Goal: Task Accomplishment & Management: Complete application form

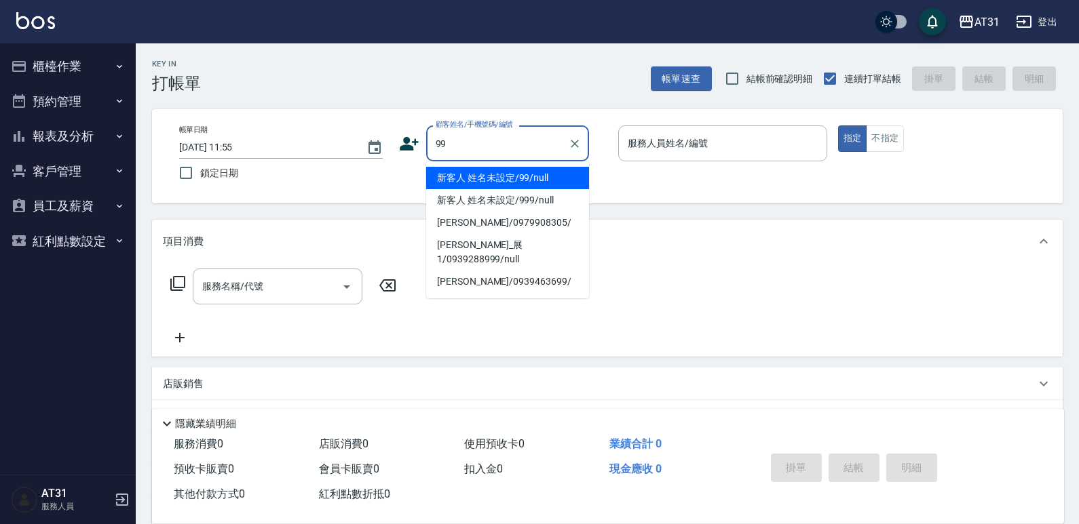
type input "新客人 姓名未設定/99/null"
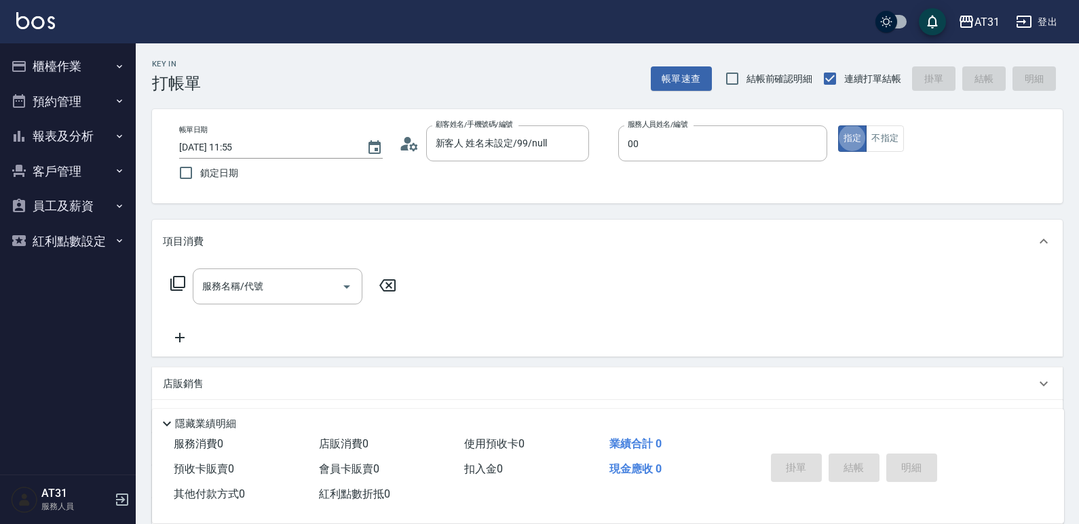
type input "[PERSON_NAME]-00"
type button "true"
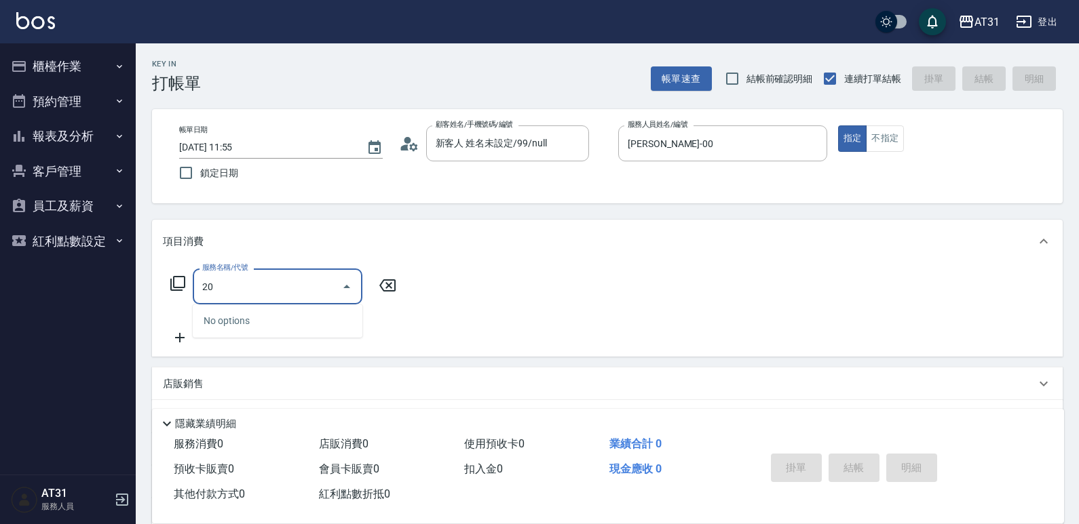
type input "201"
type input "20"
type input "洗髮(201)"
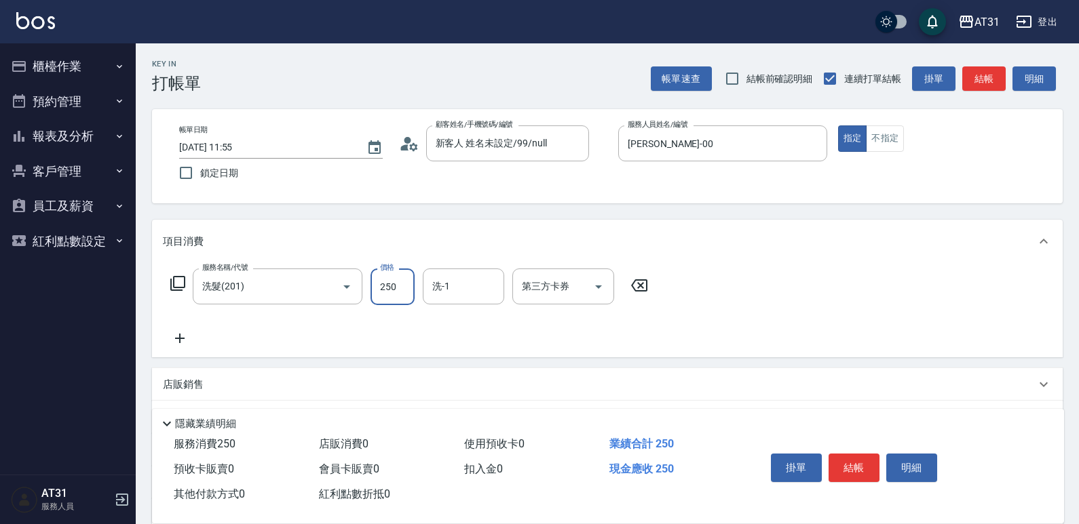
type input "0"
type input "30"
type input "300"
type input "鳳梨-41"
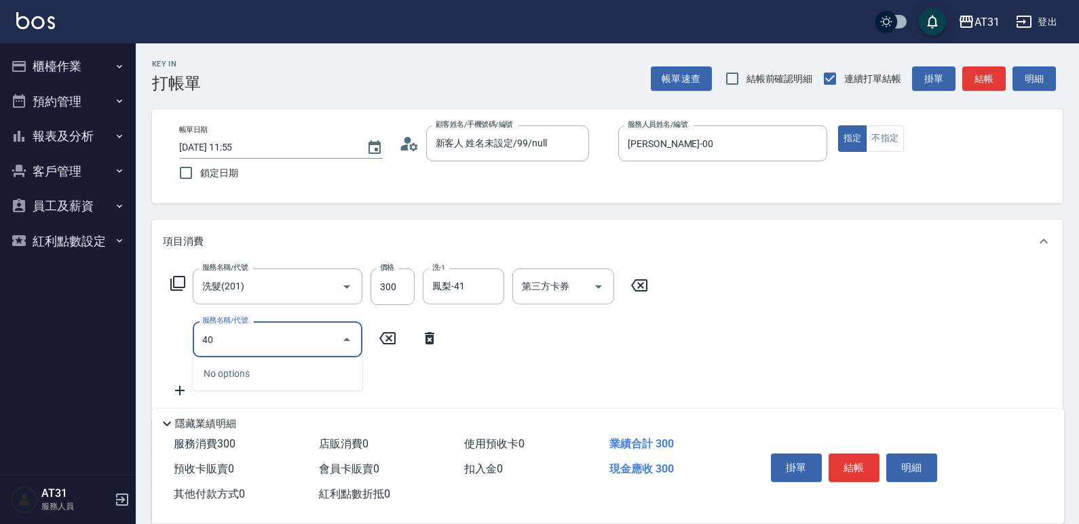
type input "401"
type input "50"
type input "剪髮(401)"
type input "30"
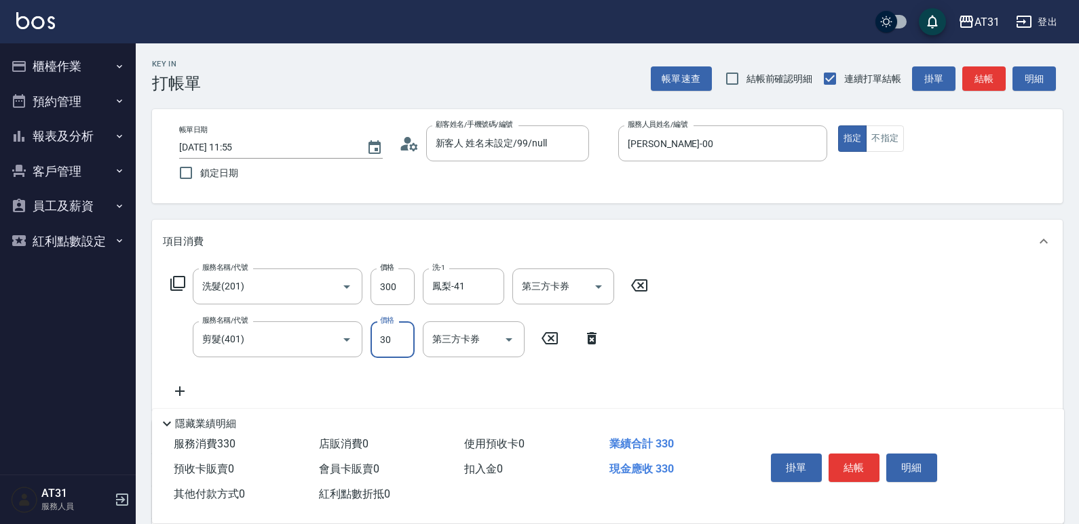
type input "300"
type input "60"
type input "300"
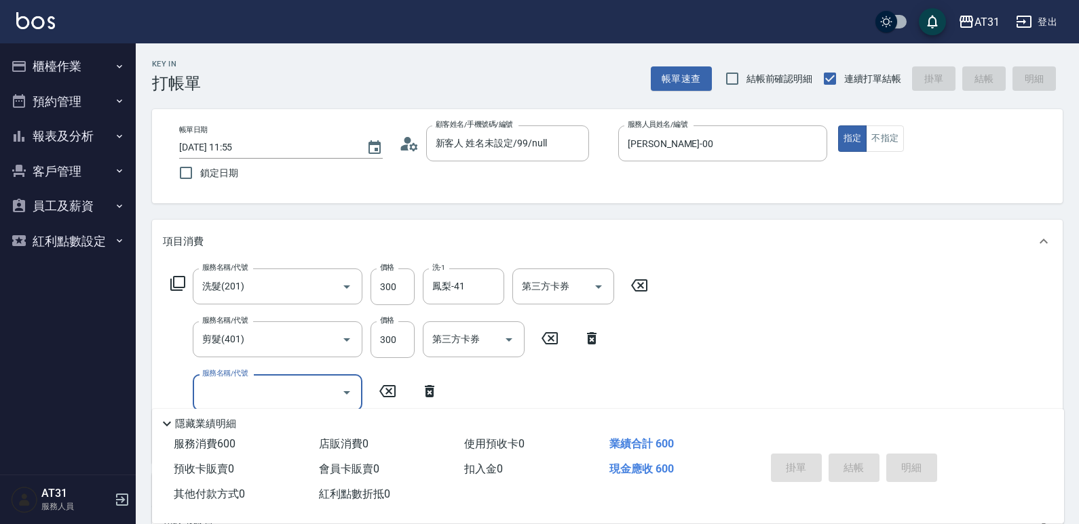
type input "[DATE] 15:02"
type input "0"
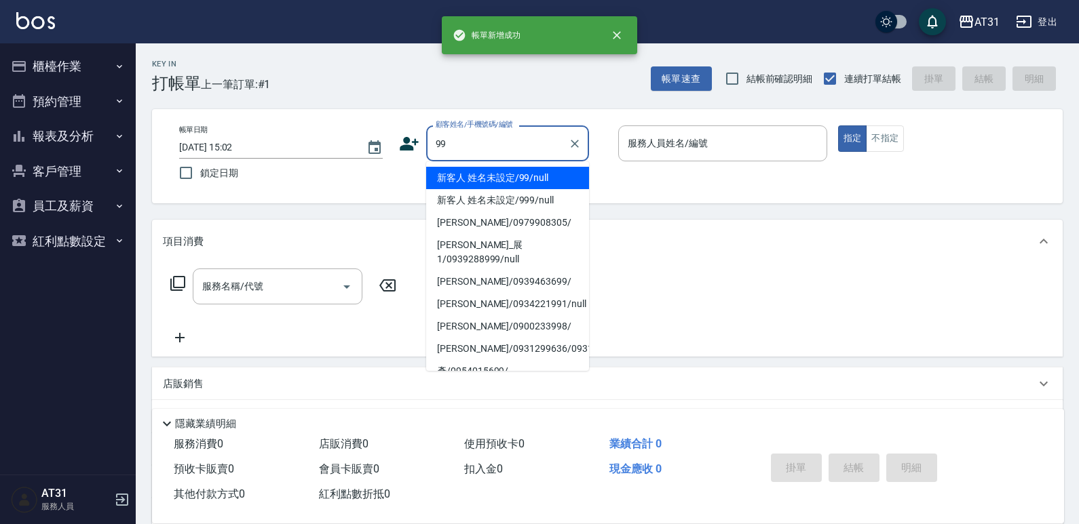
type input "新客人 姓名未設定/99/null"
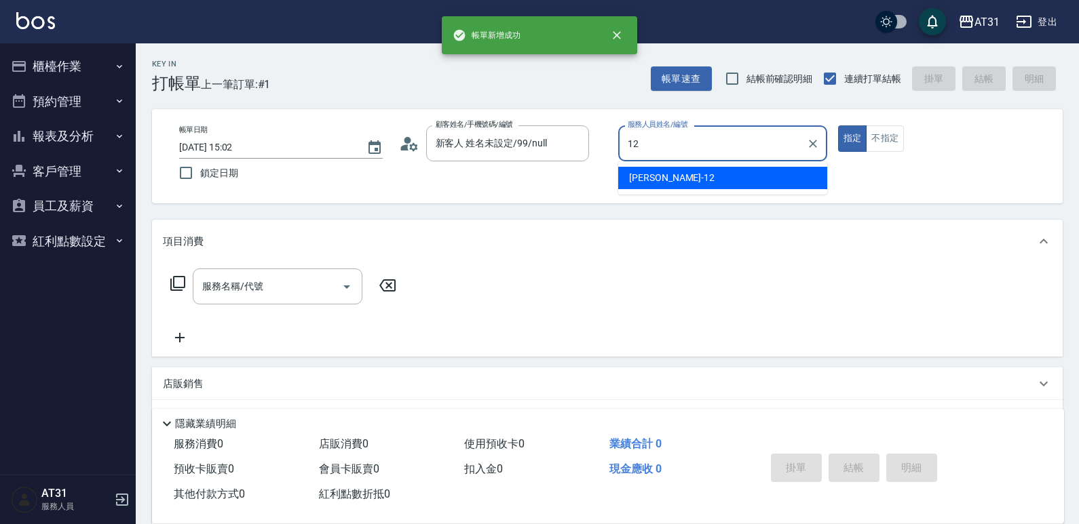
type input "[PERSON_NAME]-12"
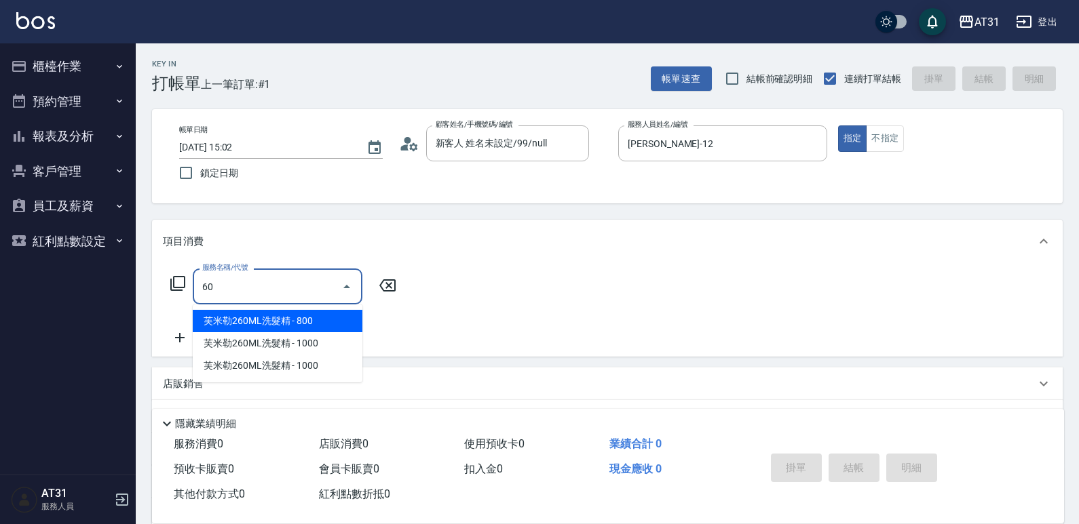
type input "608"
type input "90"
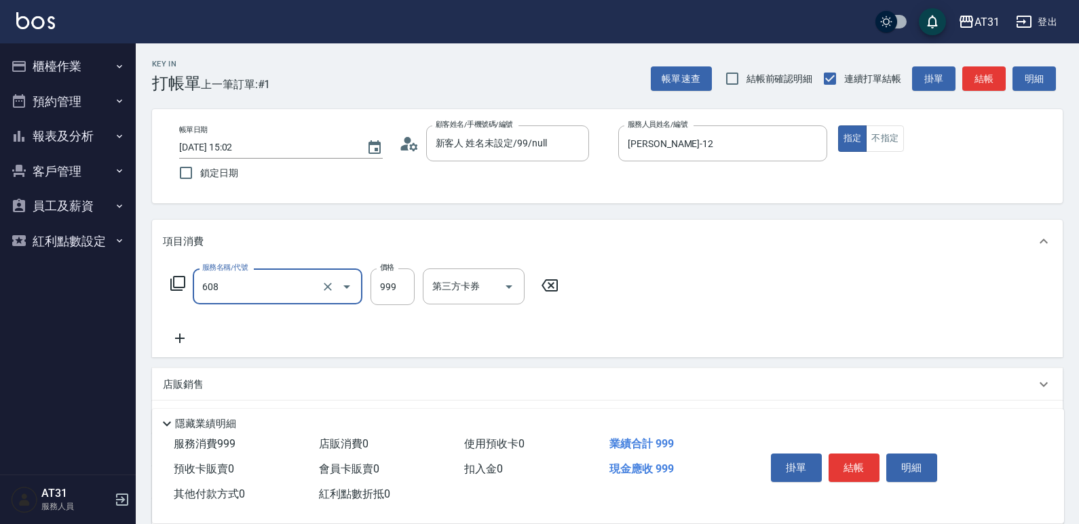
type input "自購二段(608)"
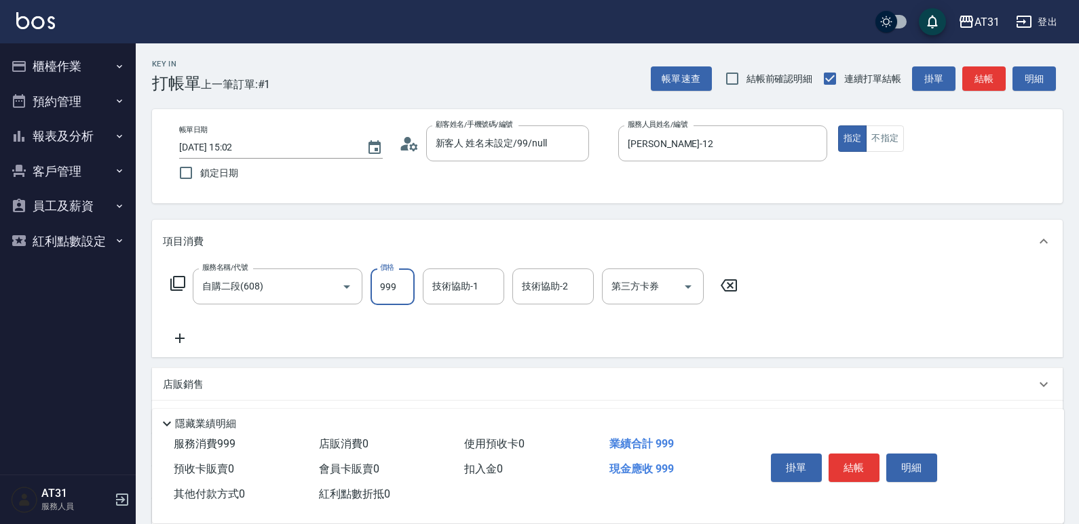
type input "0"
type input "25"
type input "20"
type input "250"
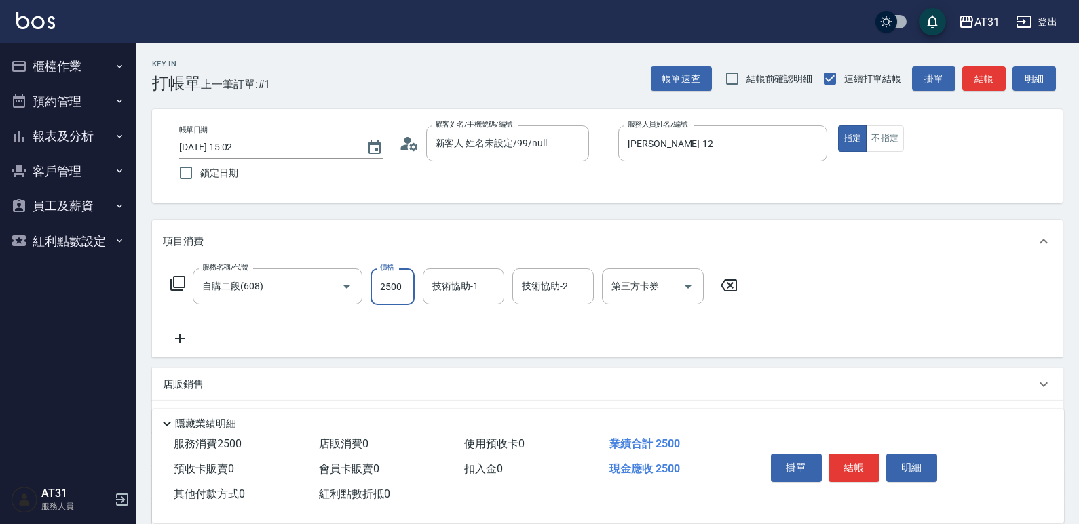
type input "2500"
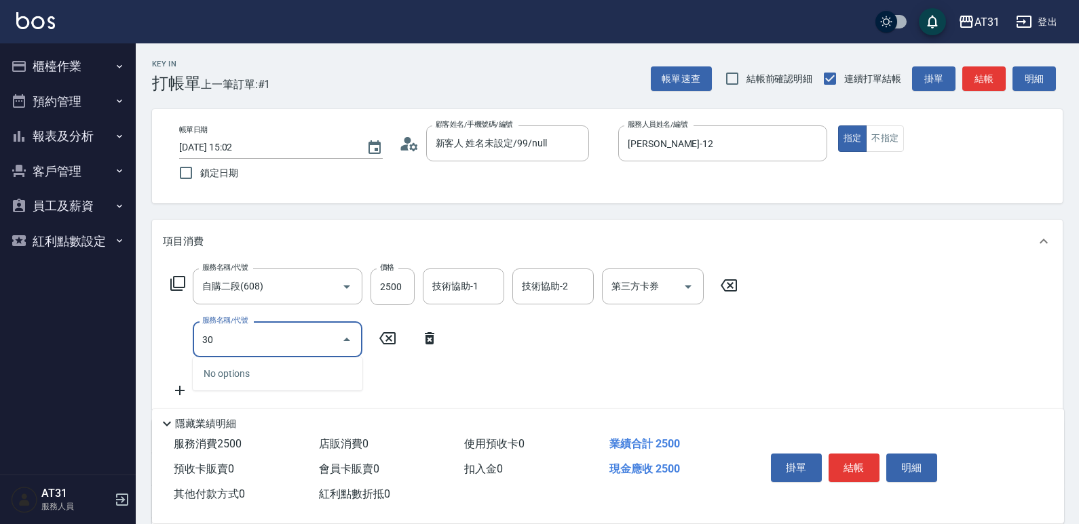
type input "301"
type input "410"
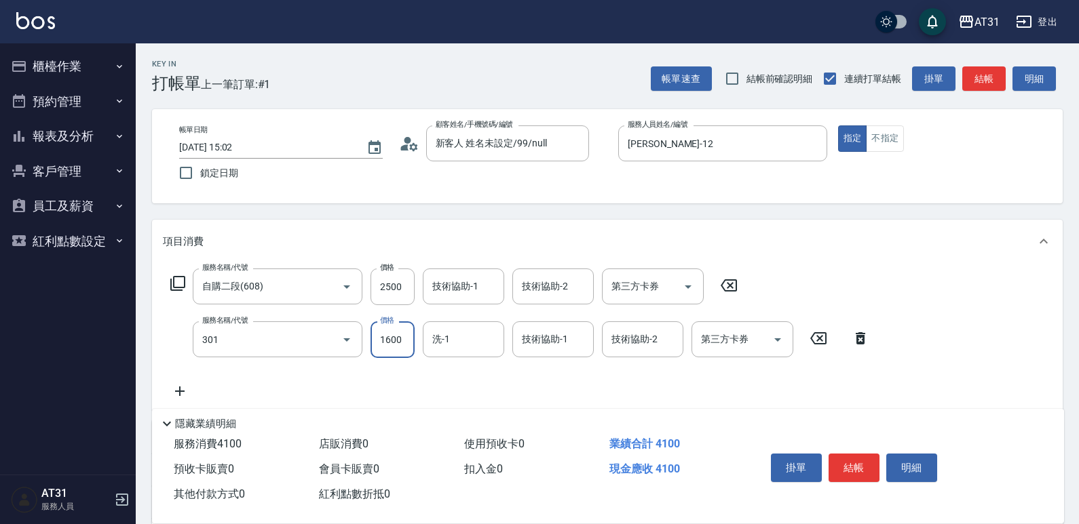
type input "燙髮(301)"
type input "250"
type input "40"
type input "290"
type input "400"
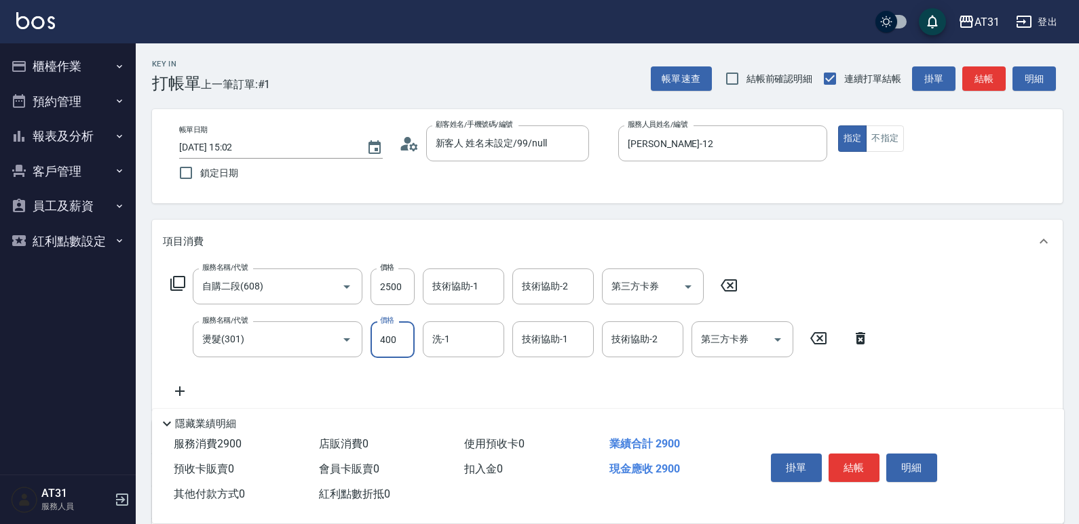
type input "650"
type input "4000"
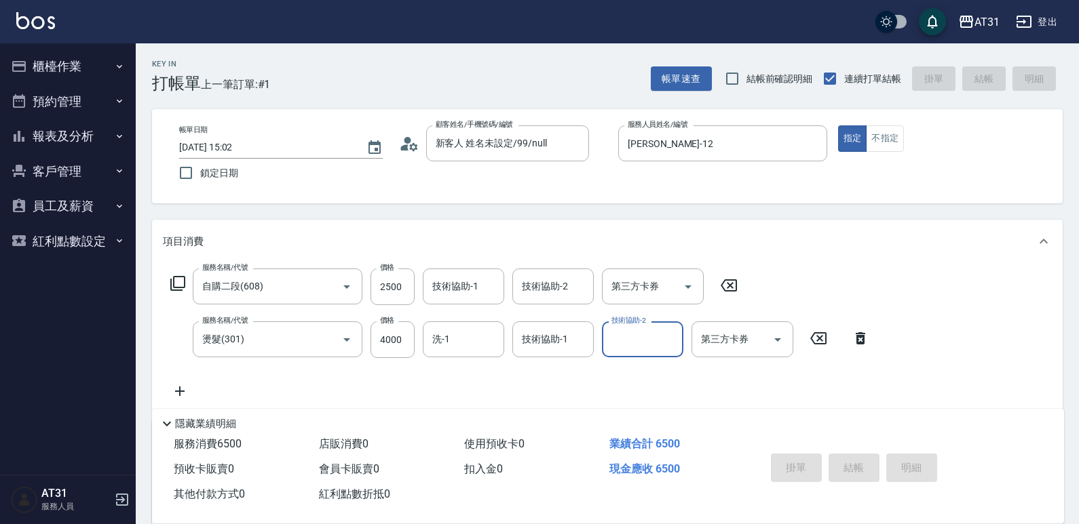
type input "0"
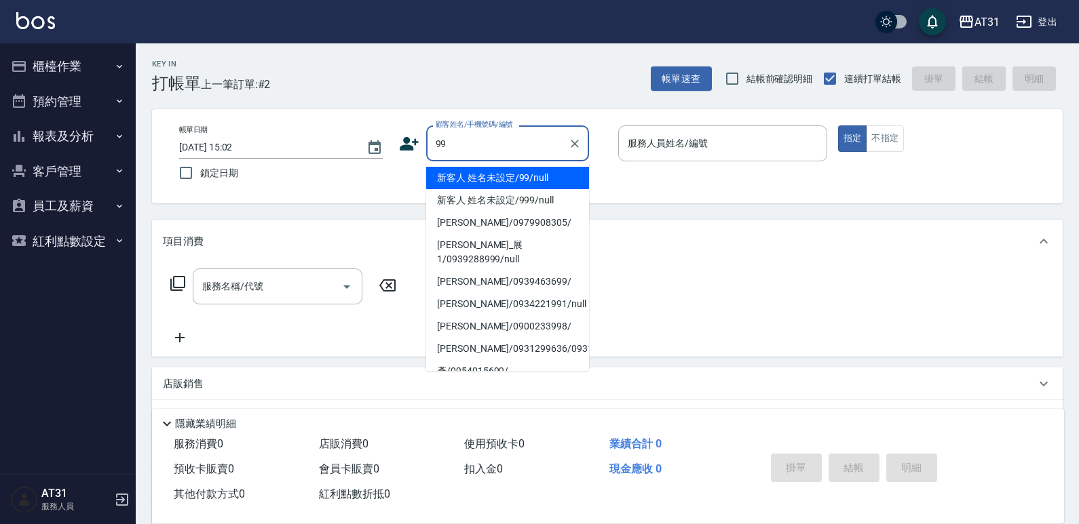
type input "新客人 姓名未設定/99/null"
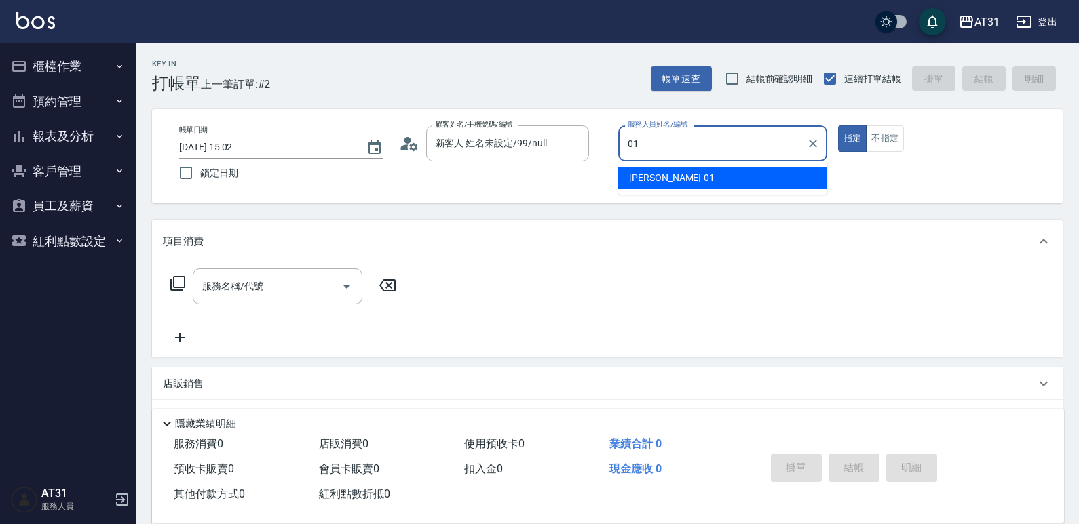
type input "[PERSON_NAME]-01"
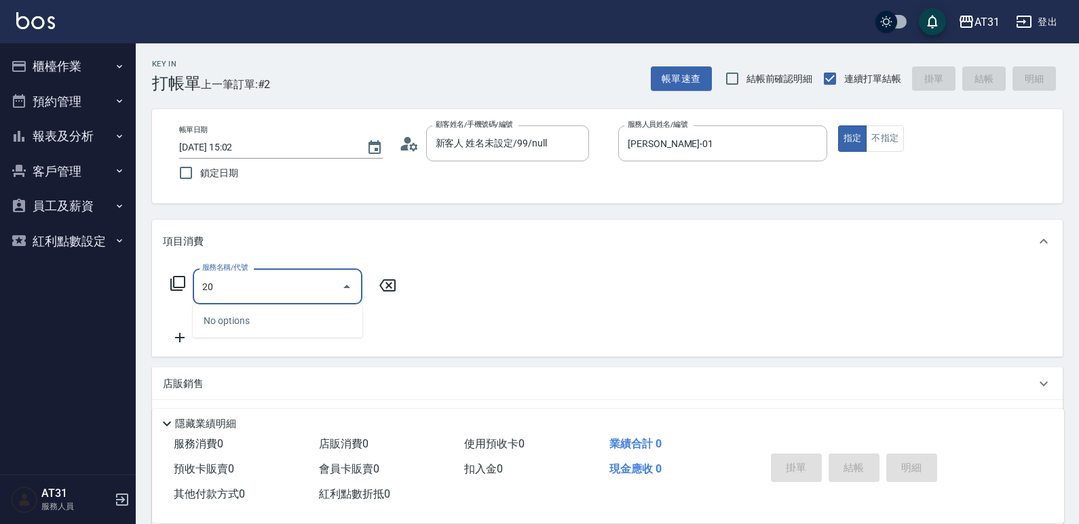
type input "201"
type input "20"
type input "洗髮(201)"
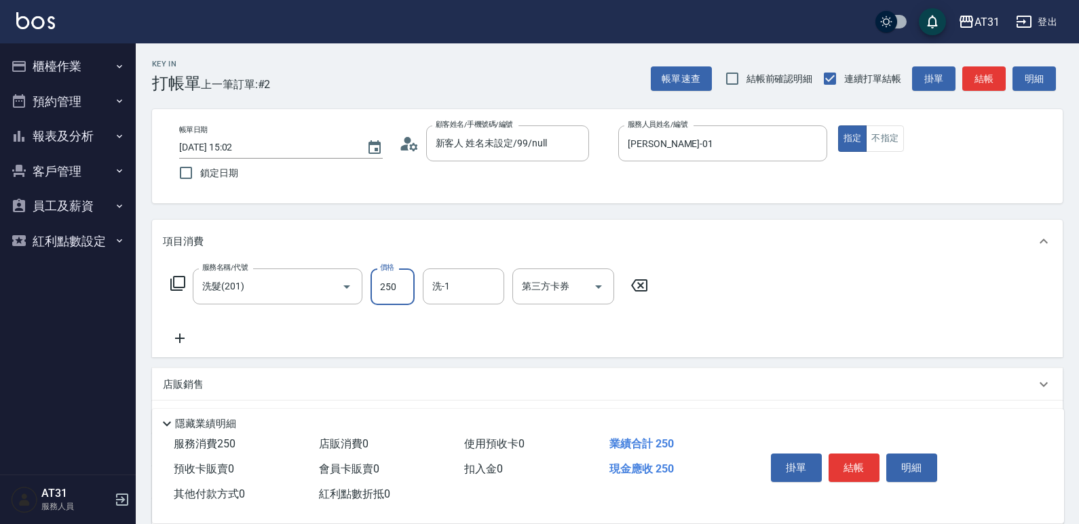
type input "0"
type input "30"
type input "300"
type input "[PERSON_NAME]-46"
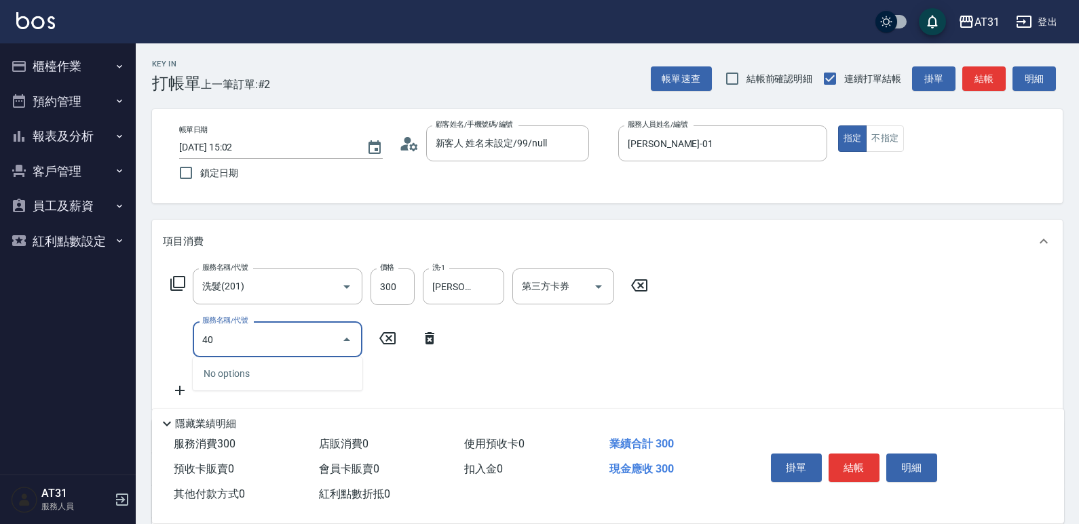
type input "401"
type input "50"
type input "剪髮(401)"
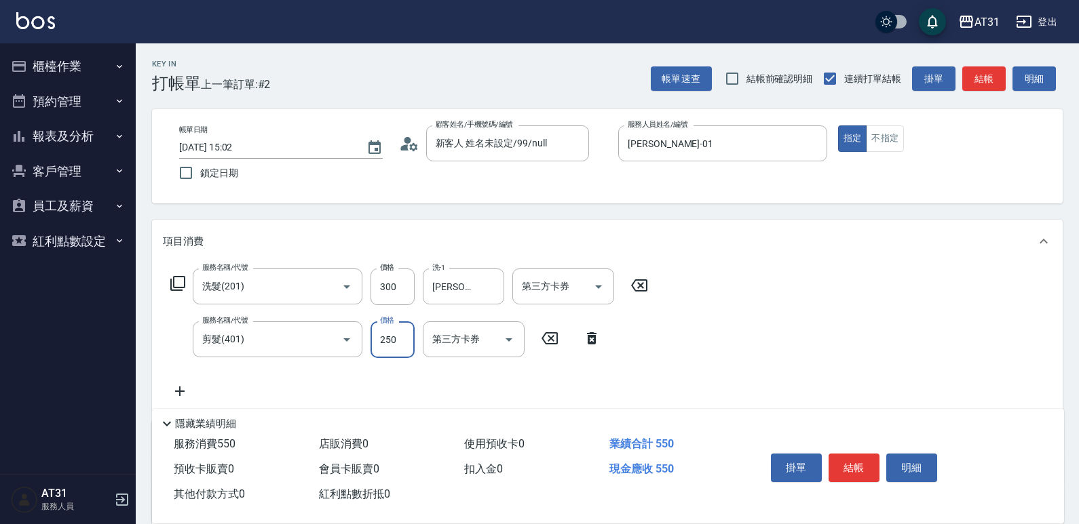
type input "30"
type input "60"
type input "300"
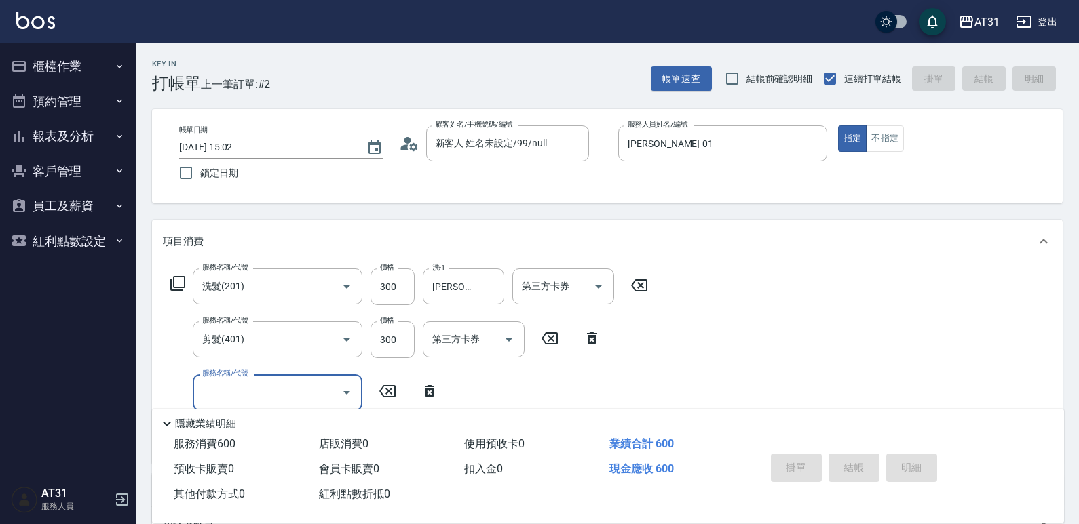
type input "0"
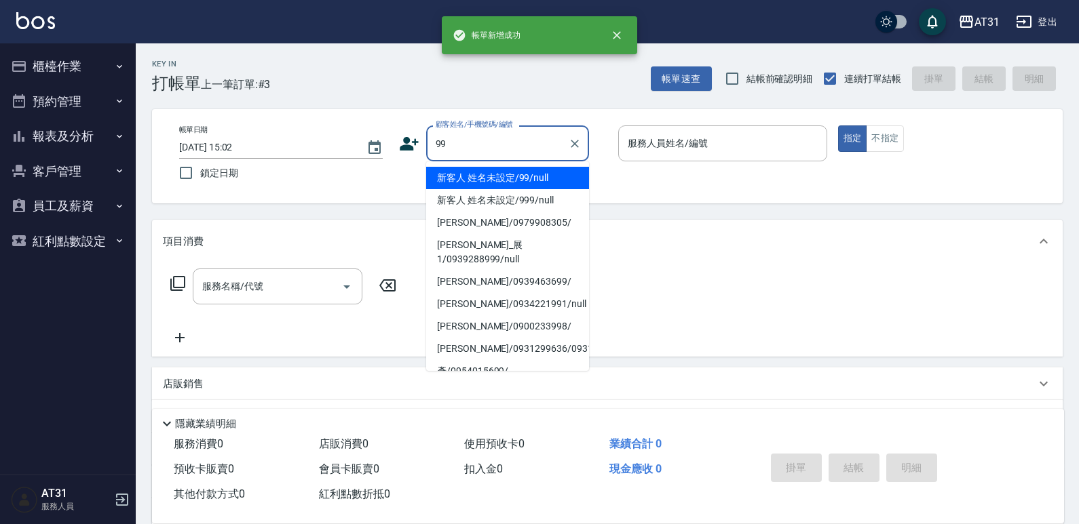
type input "新客人 姓名未設定/99/null"
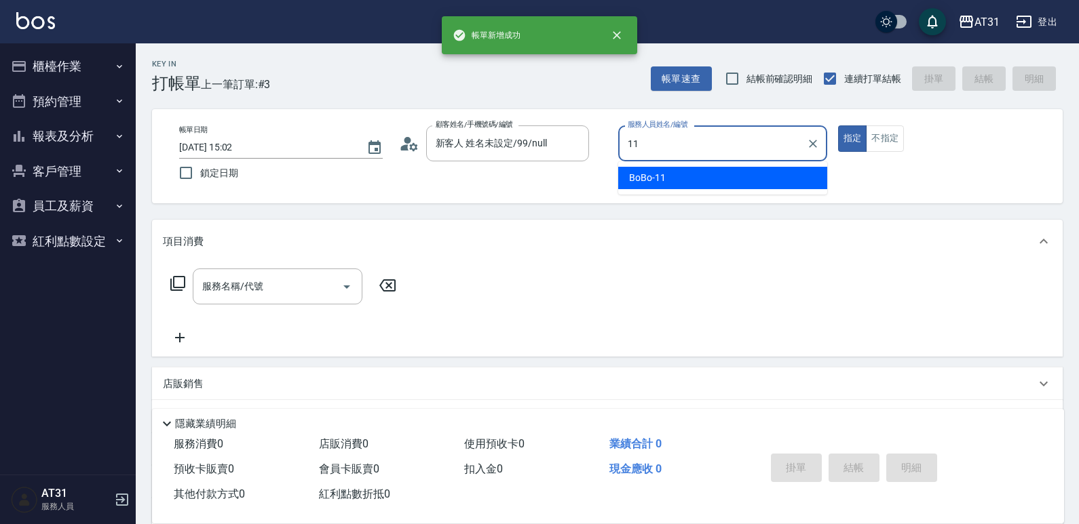
type input "BoBo-11"
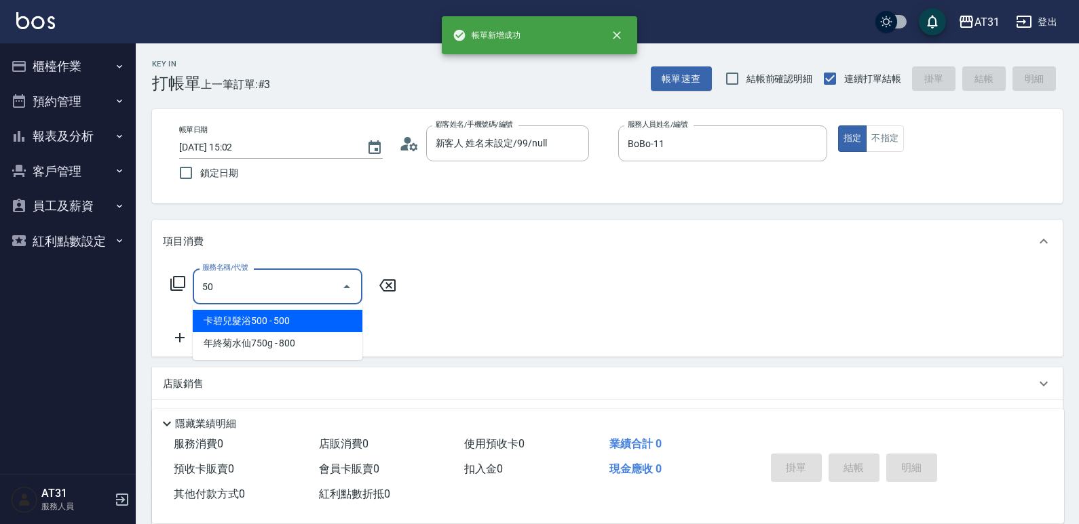
type input "501"
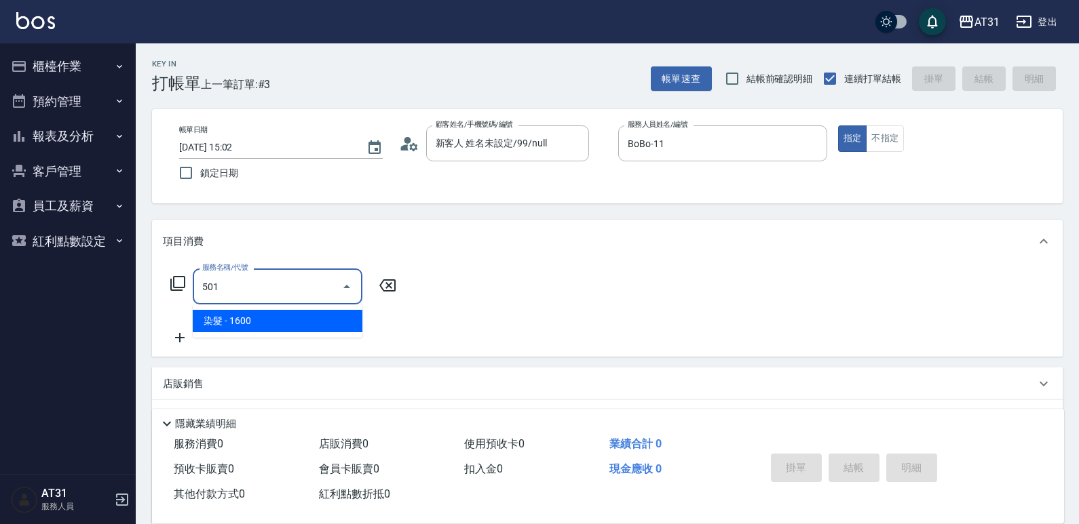
type input "160"
type input "染髮(501)"
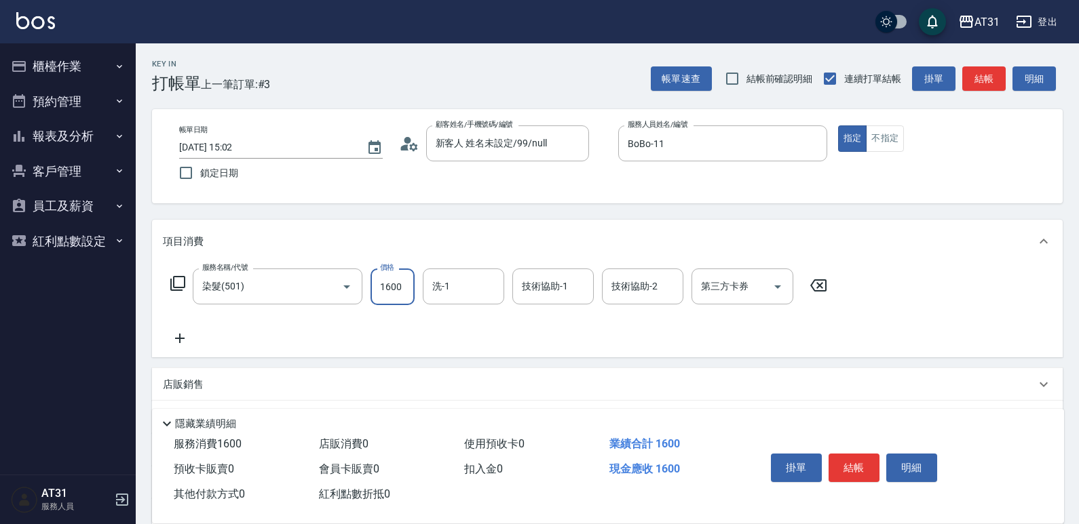
type input "0"
type input "19"
type input "10"
type input "1950"
type input "190"
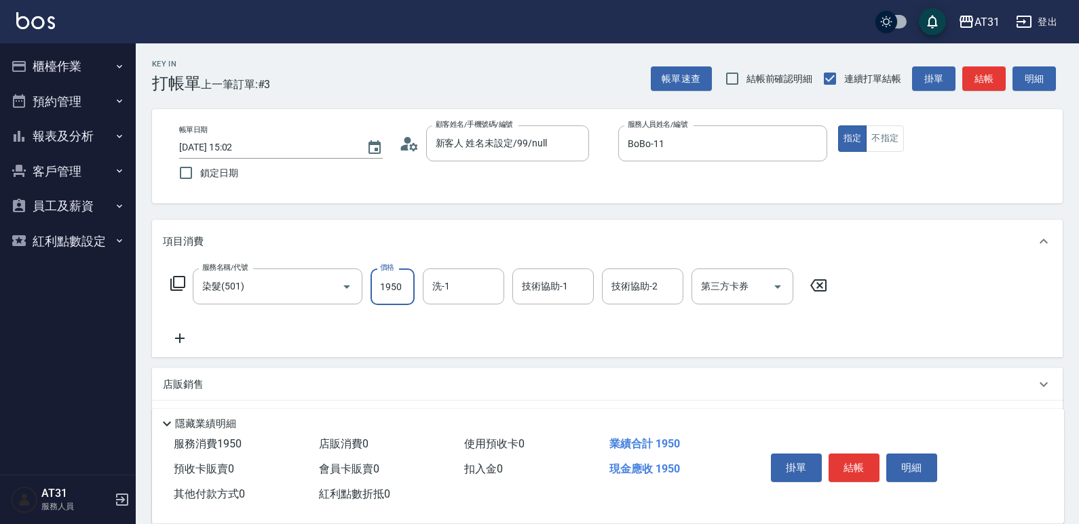
type input "1950"
type input "[PERSON_NAME]-49"
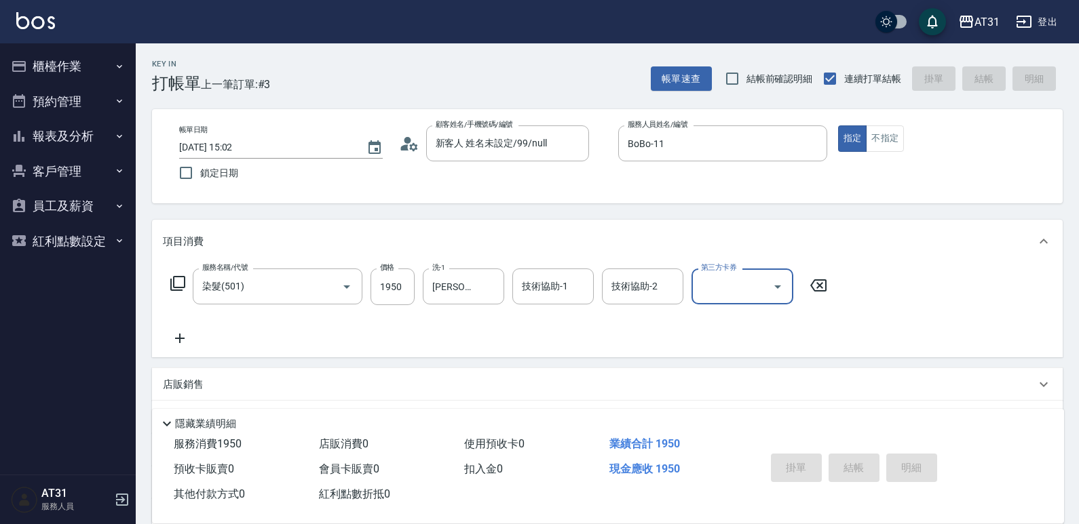
type input "0"
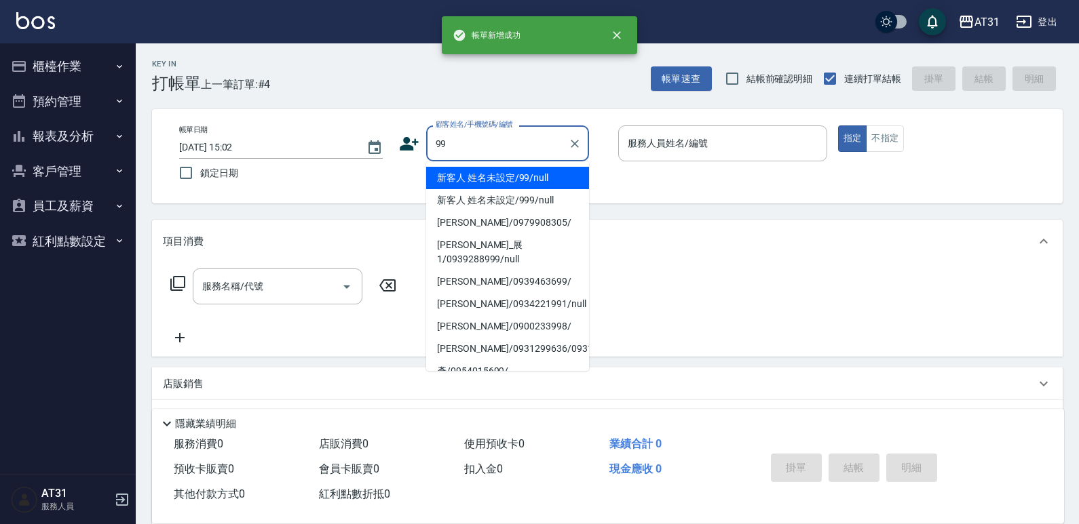
type input "新客人 姓名未設定/99/null"
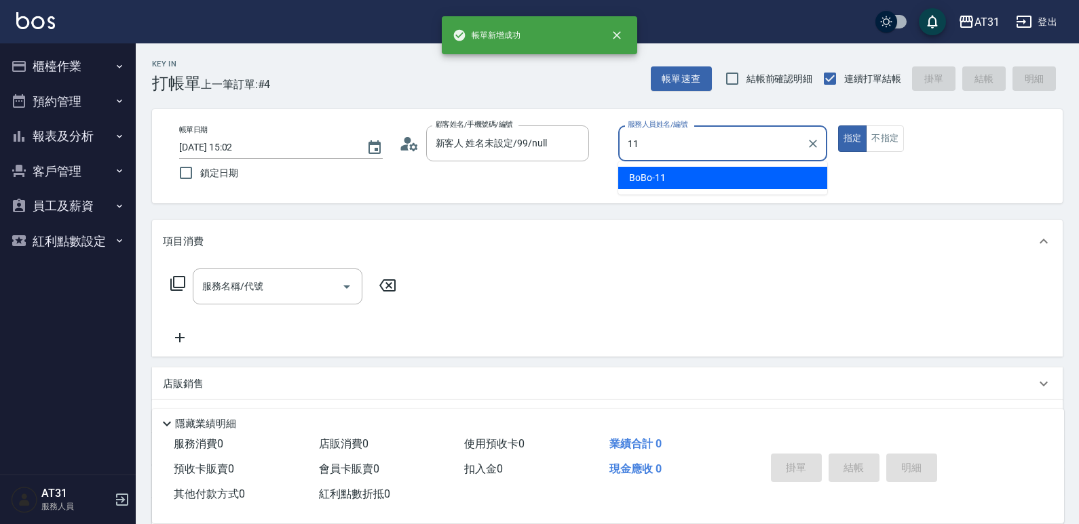
type input "BoBo-11"
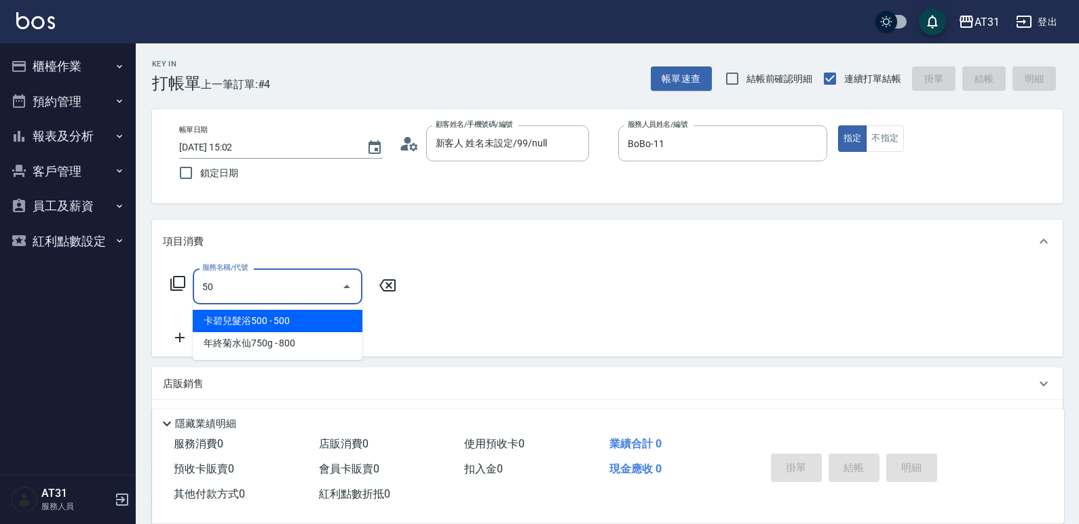
type input "501"
type input "160"
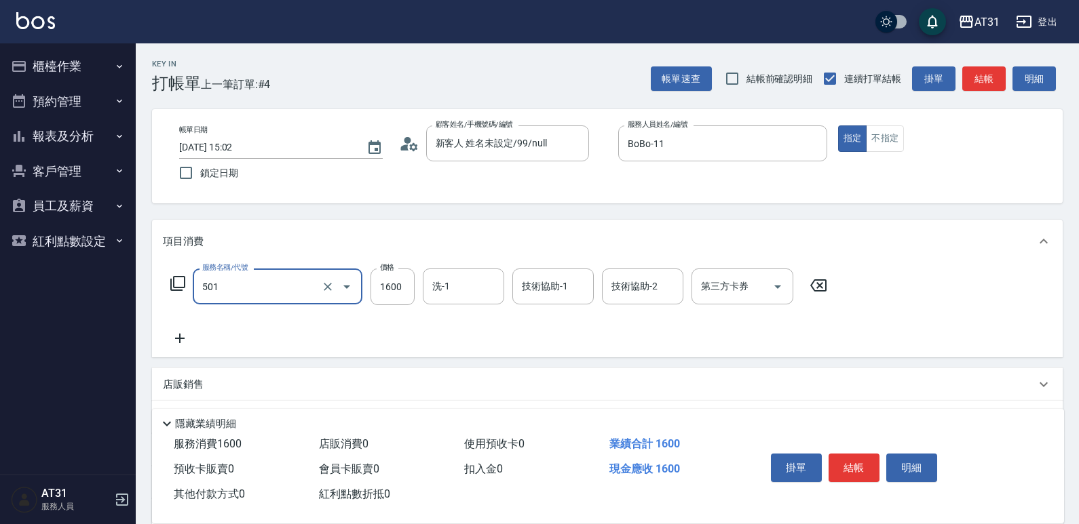
type input "染髮(501)"
type input "0"
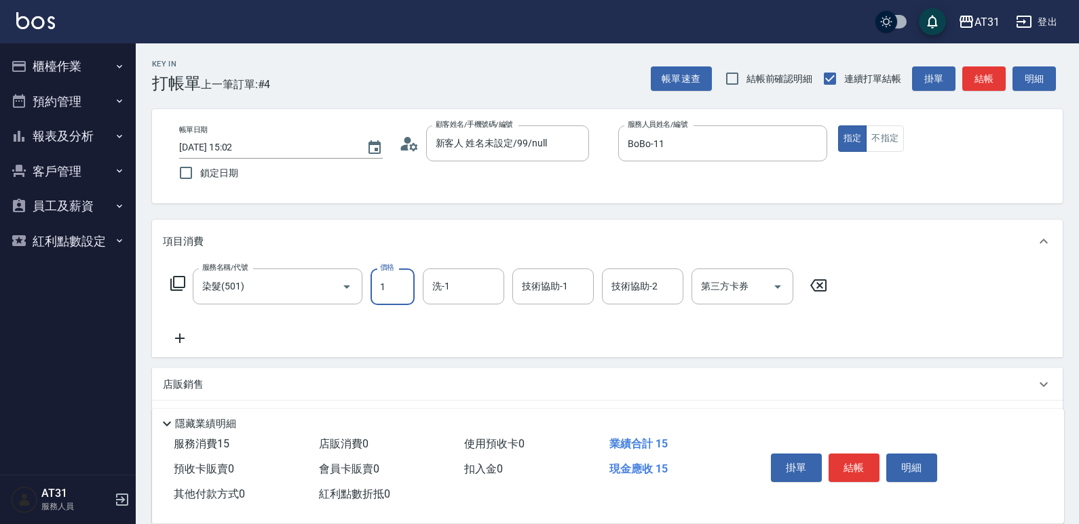
type input "15"
type input "10"
type input "150"
type input "1500"
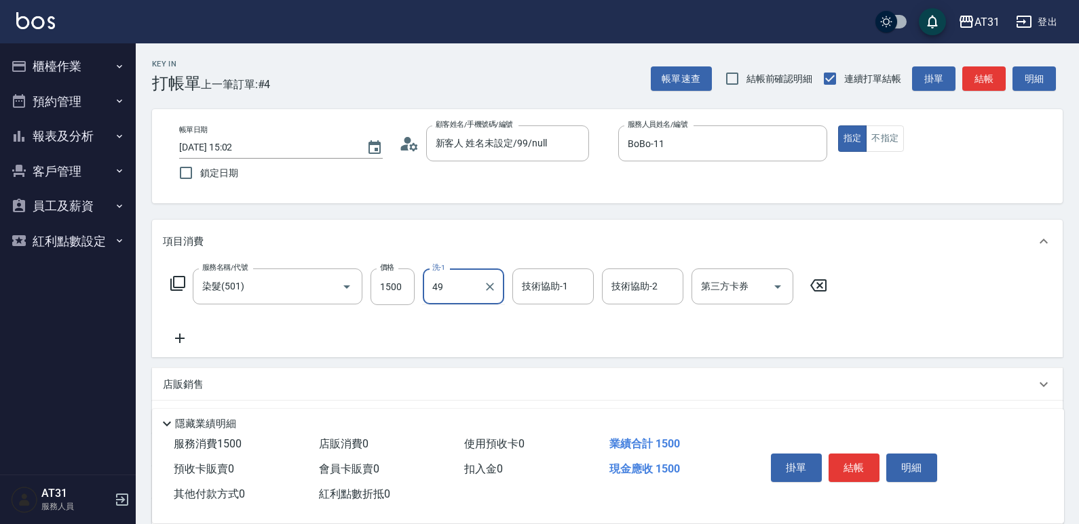
type input "[PERSON_NAME]-49"
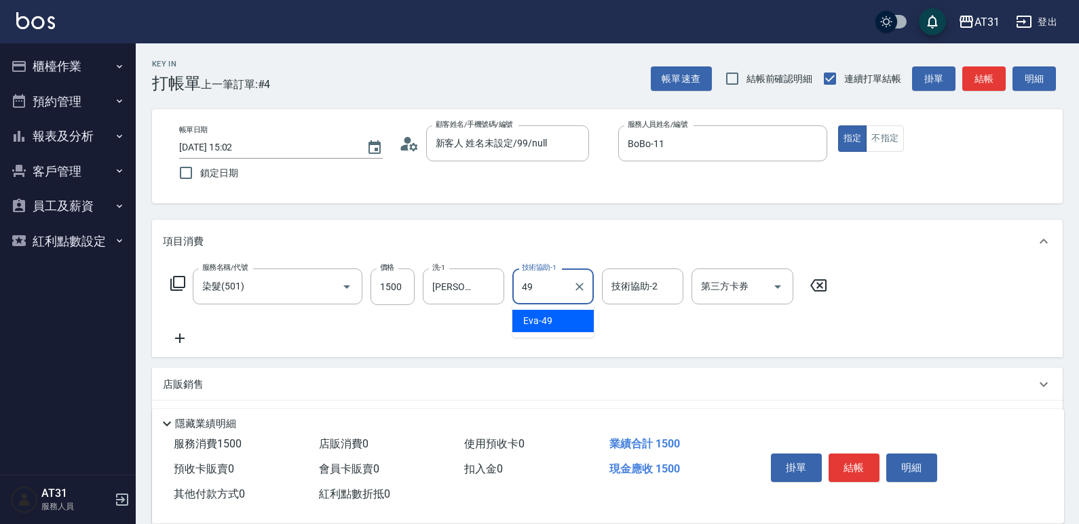
type input "[PERSON_NAME]-49"
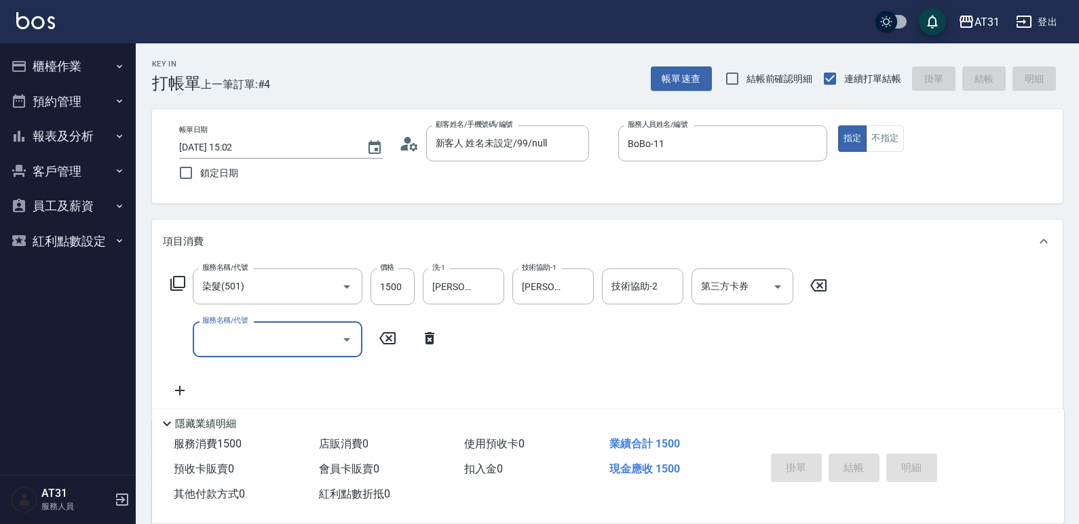
type input "0"
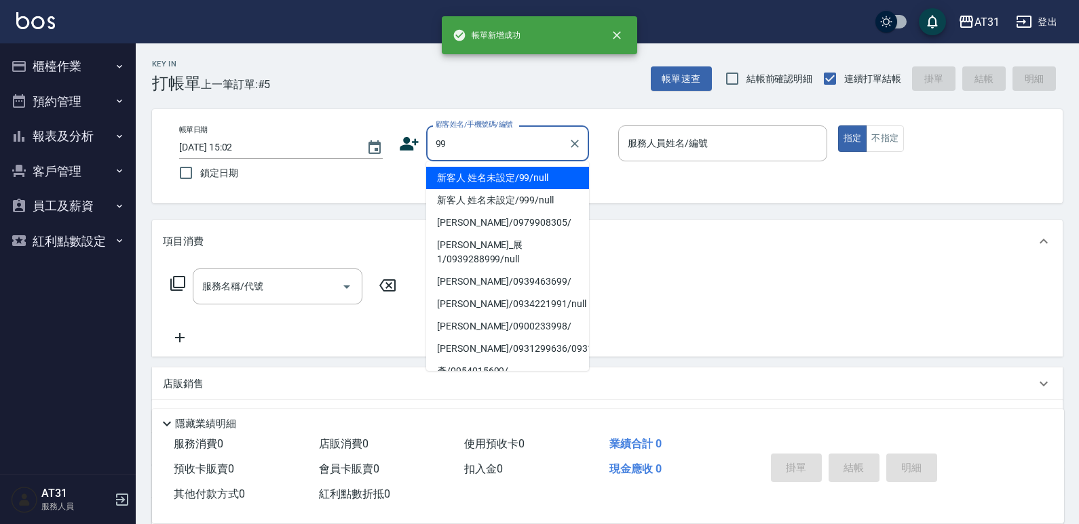
type input "新客人 姓名未設定/99/null"
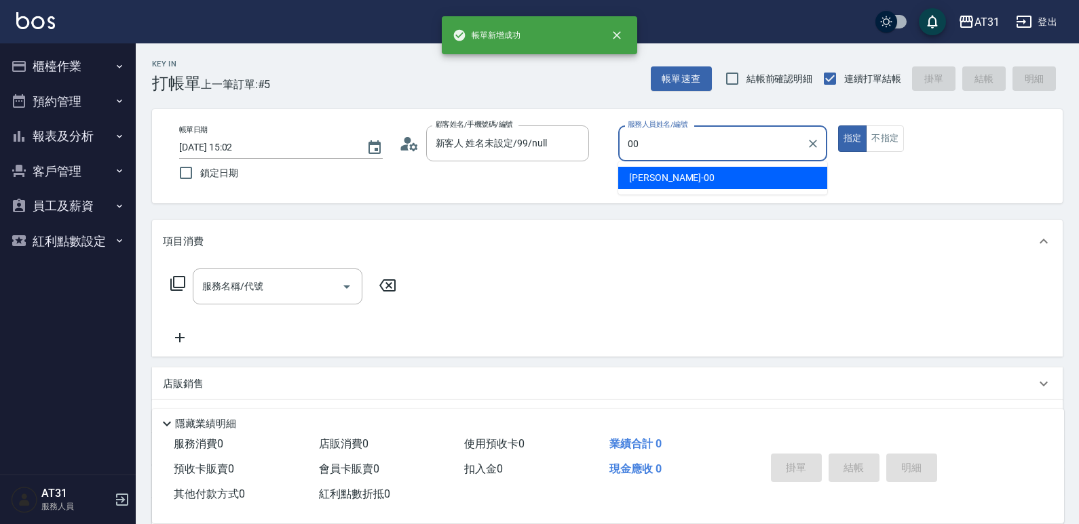
type input "[PERSON_NAME]-00"
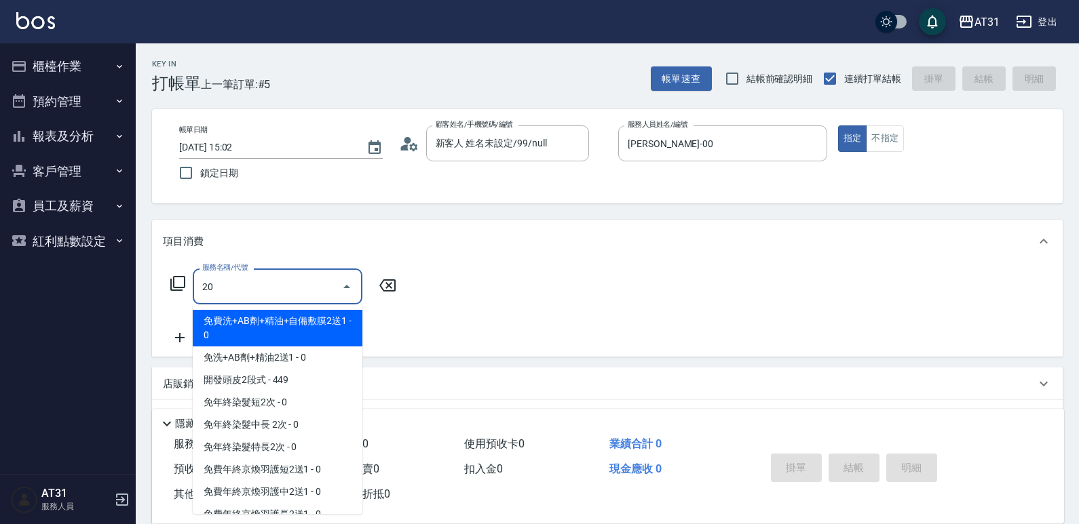
type input "201"
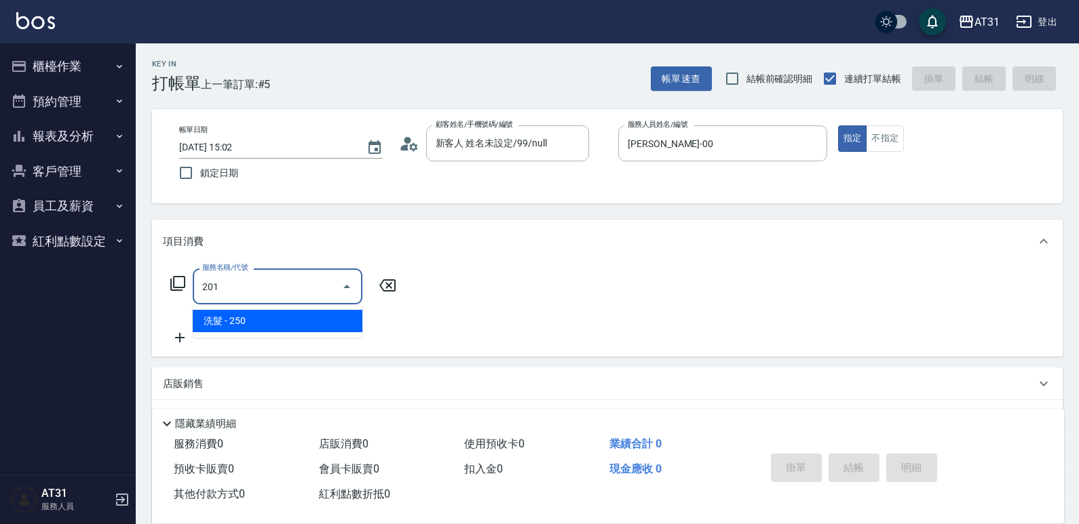
type input "20"
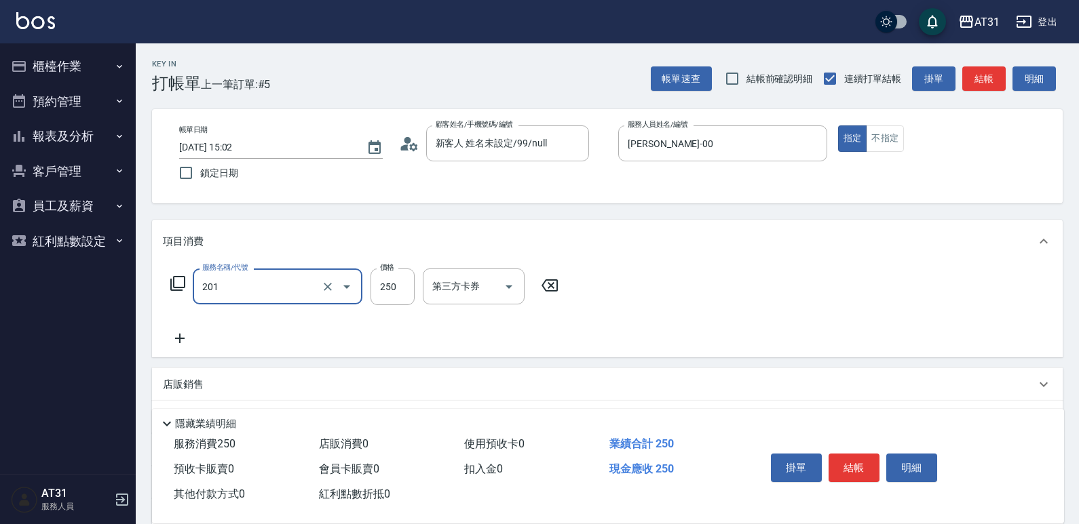
type input "洗髮(201)"
type input "0"
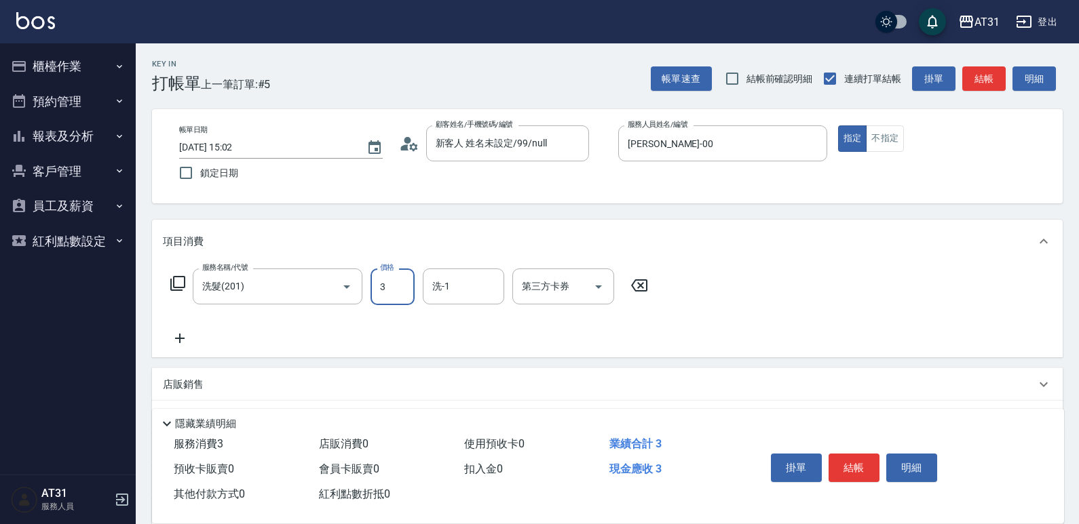
type input "30"
type input "300"
type input "鳳梨-41"
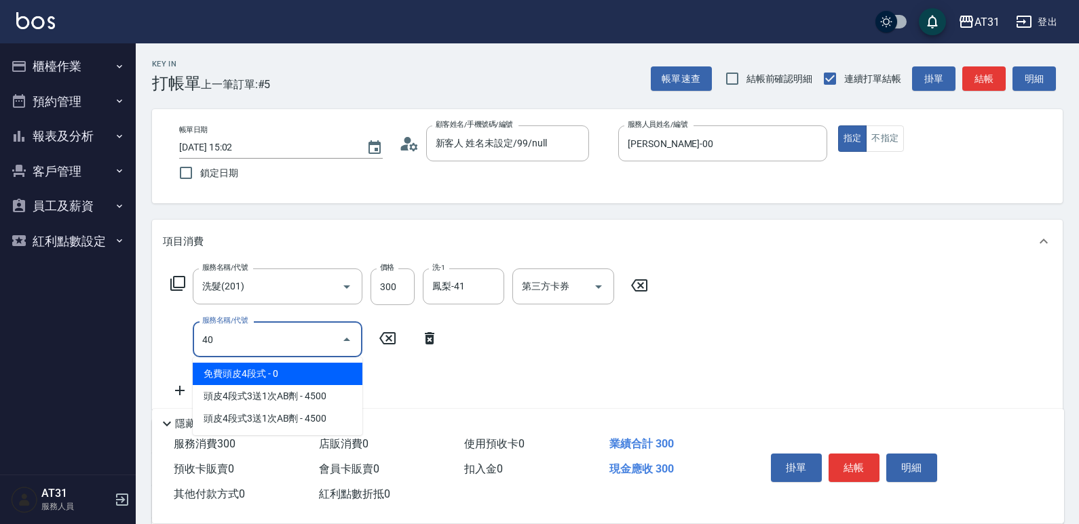
type input "401"
type input "50"
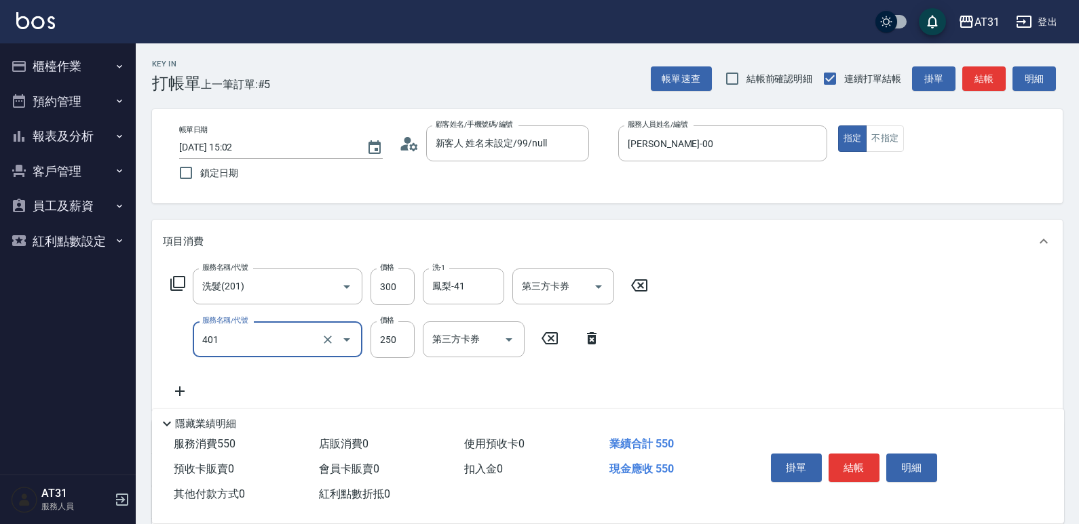
type input "剪髮(401)"
type input "30"
type input "60"
type input "300"
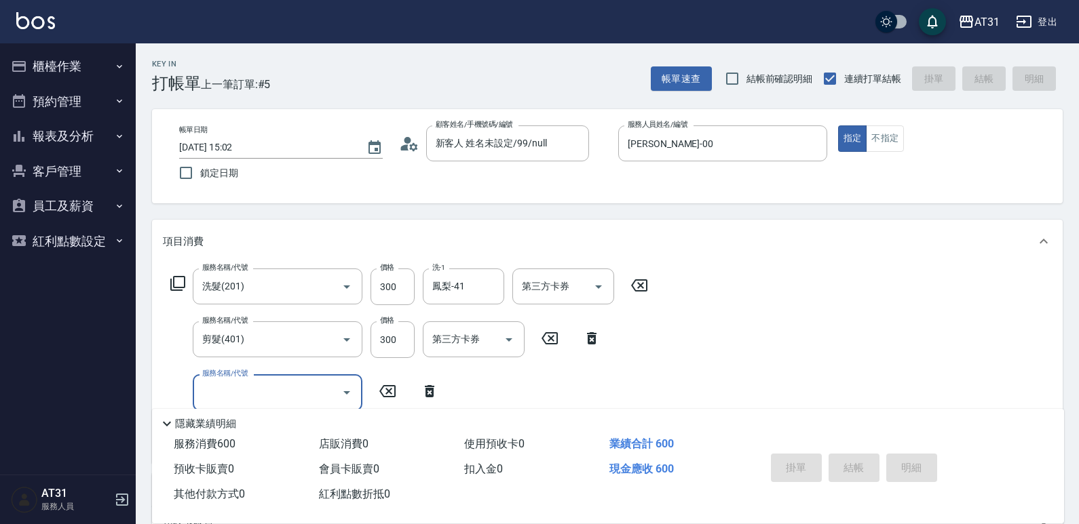
type input "0"
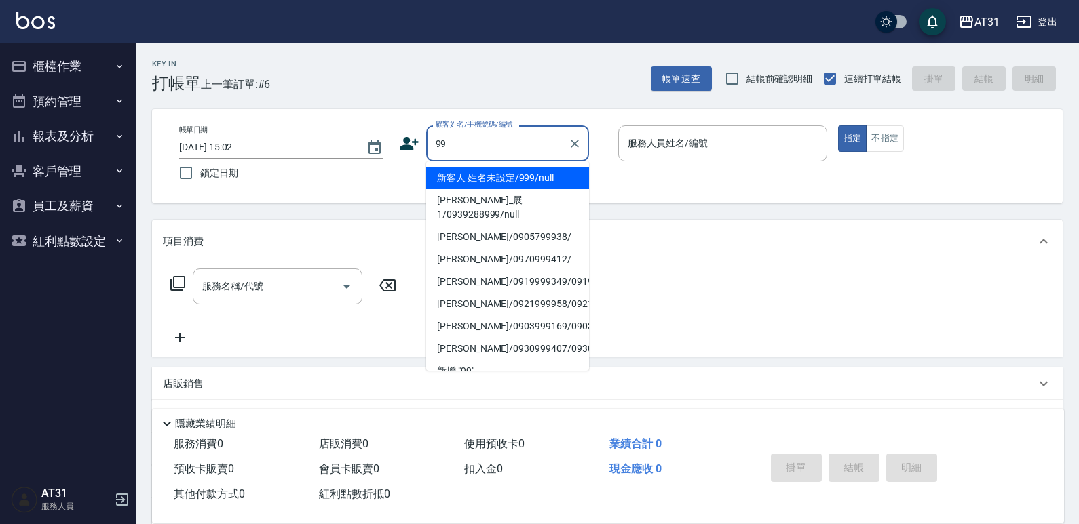
type input "新客人 姓名未設定/999/null"
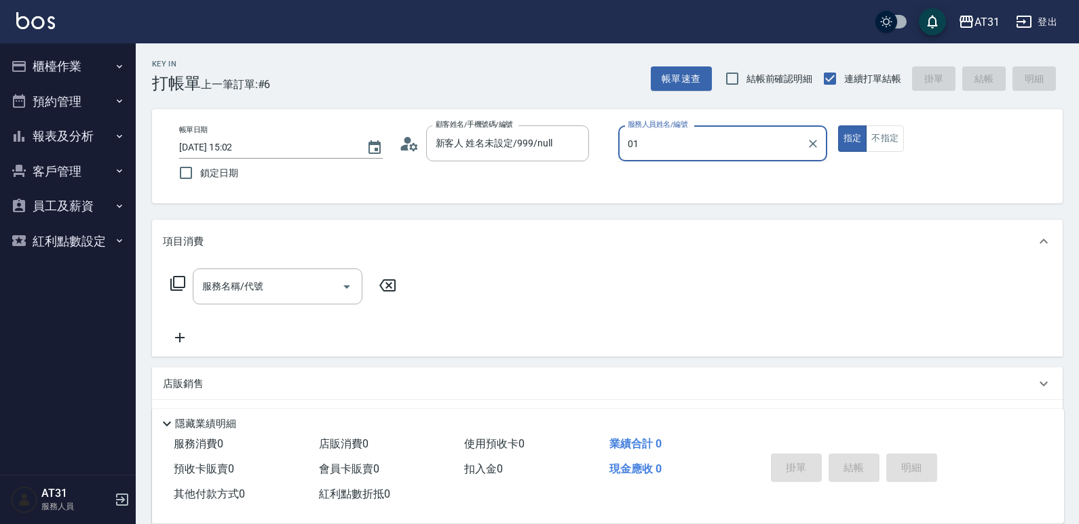
type input "[PERSON_NAME]-01"
type input "新客人 姓名未設定/99/null"
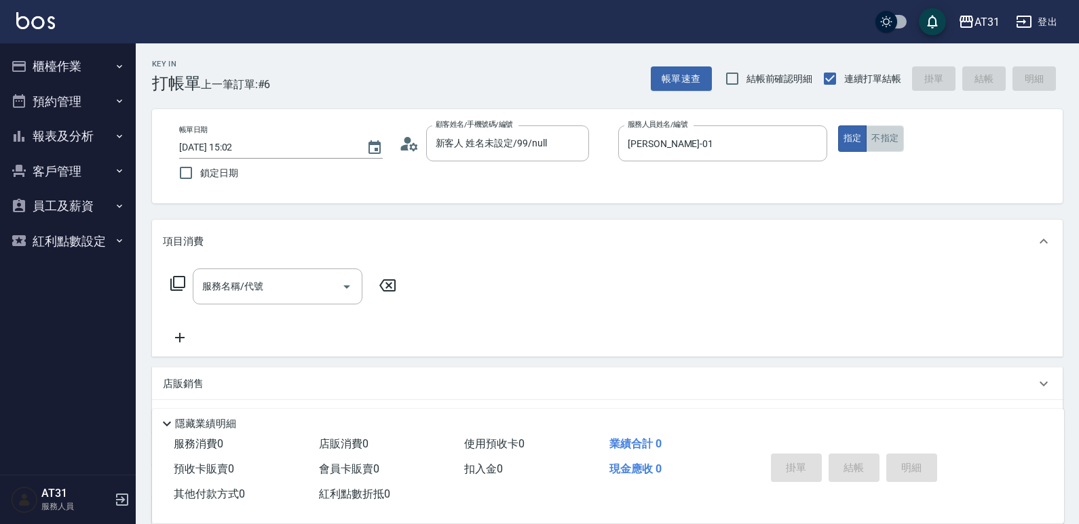
drag, startPoint x: 874, startPoint y: 144, endPoint x: 783, endPoint y: 182, distance: 98.5
click at [872, 144] on button "不指定" at bounding box center [885, 139] width 38 height 26
click at [298, 273] on div "服務名稱/代號" at bounding box center [278, 287] width 170 height 36
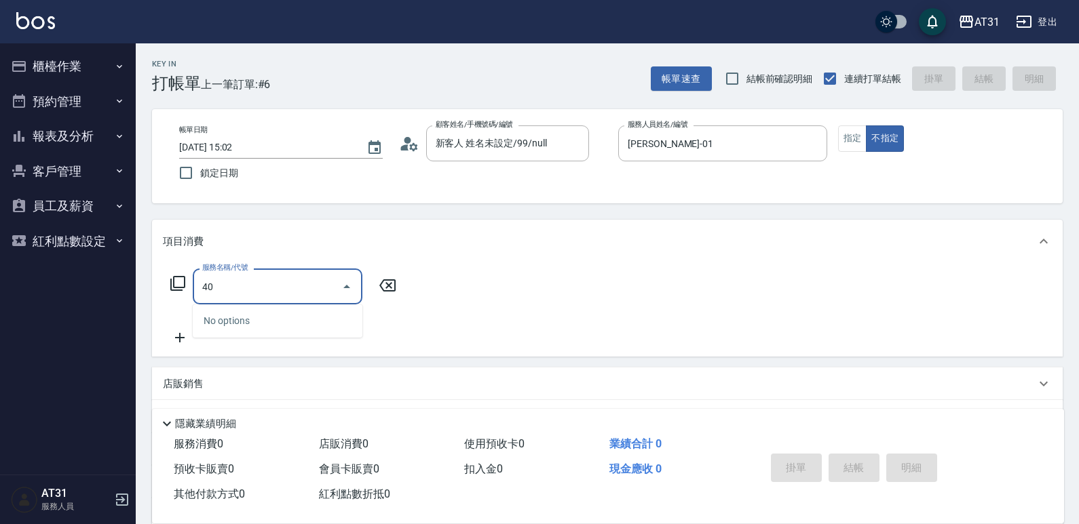
type input "401"
type input "20"
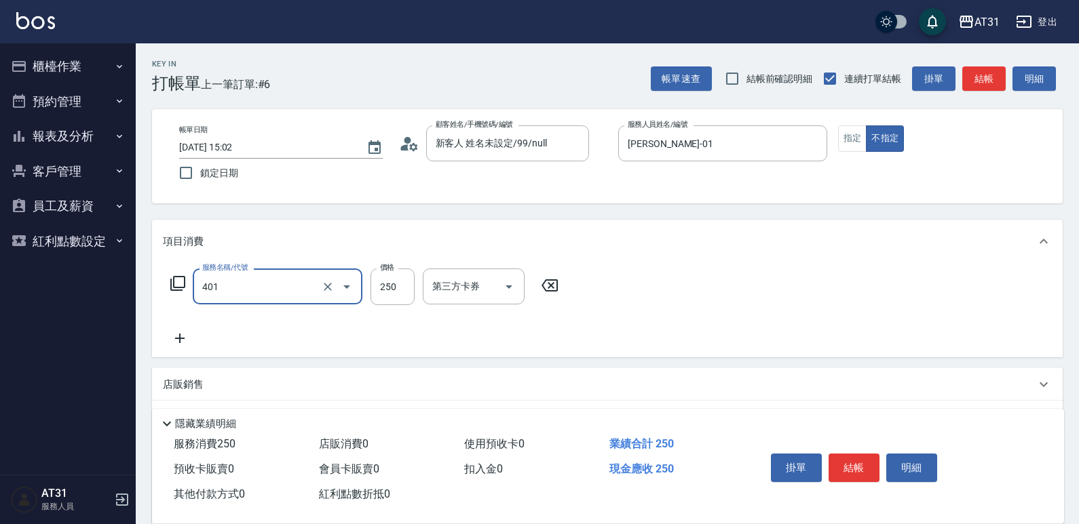
type input "剪髮(401)"
type input "0"
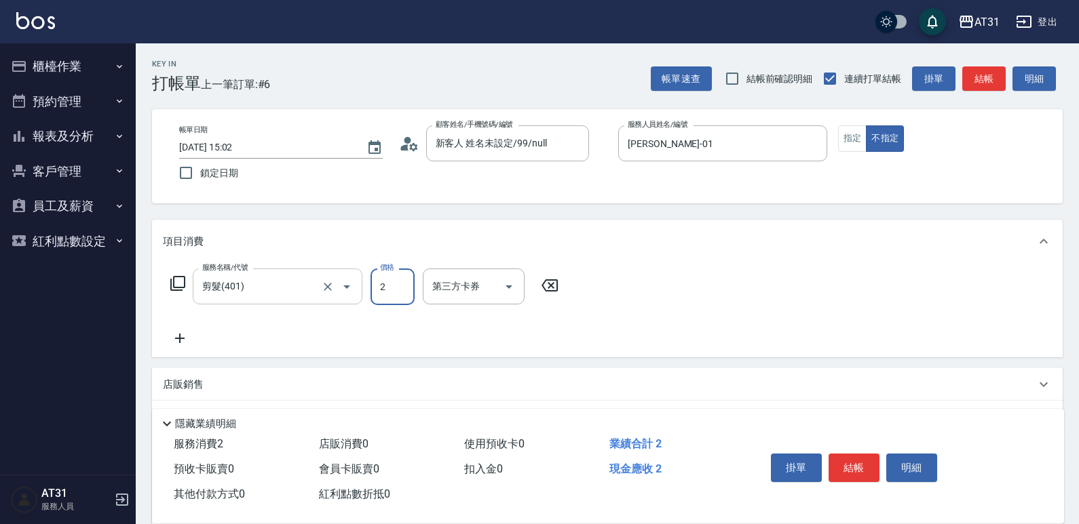
type input "29"
type input "20"
type input "299"
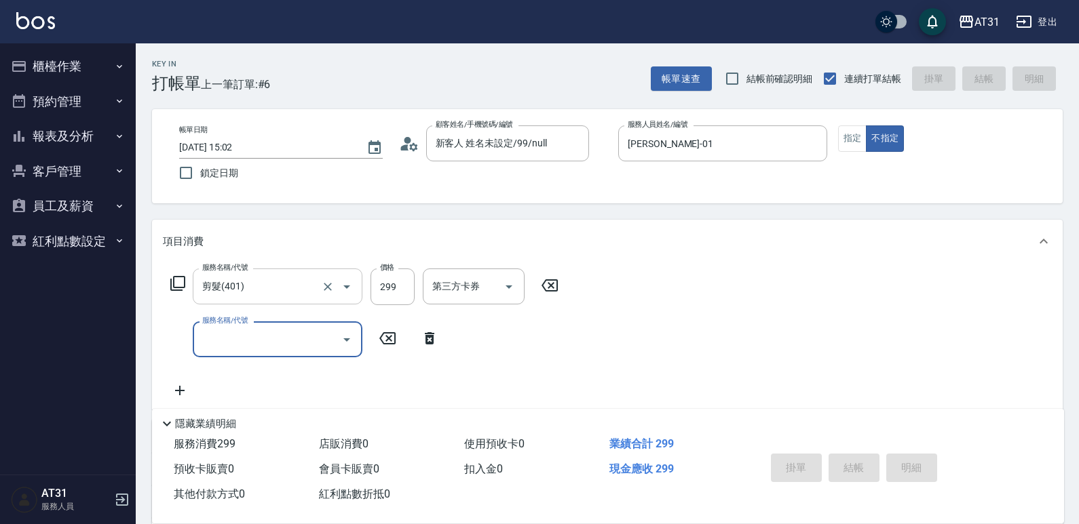
type input "[DATE] 15:03"
type input "0"
